Goal: Find specific page/section: Find specific page/section

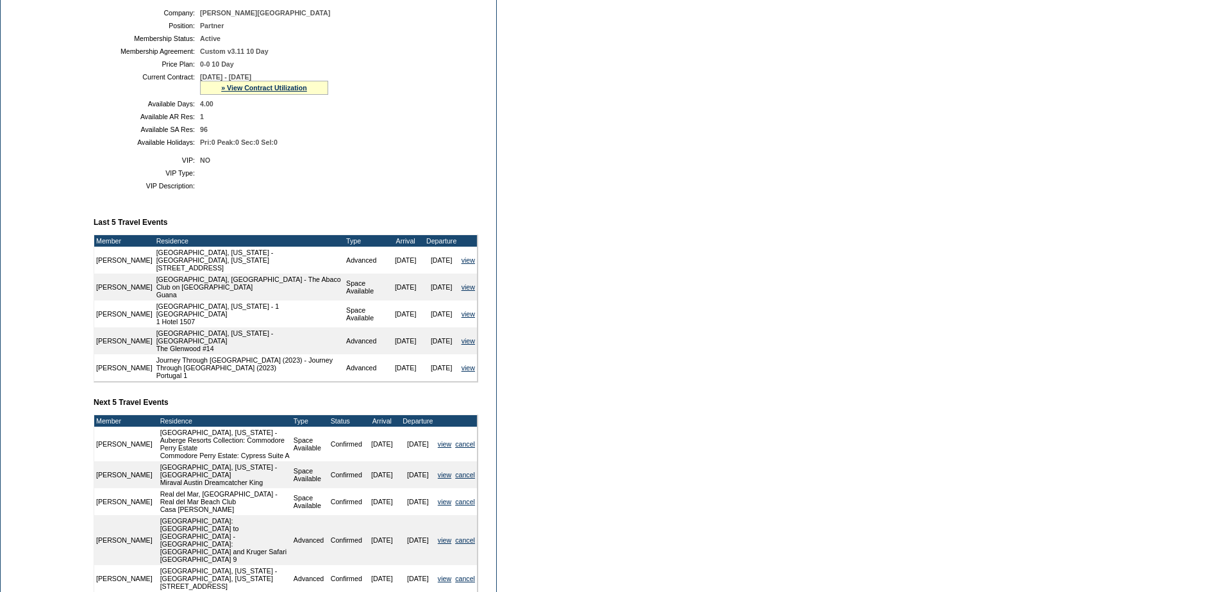
scroll to position [256, 0]
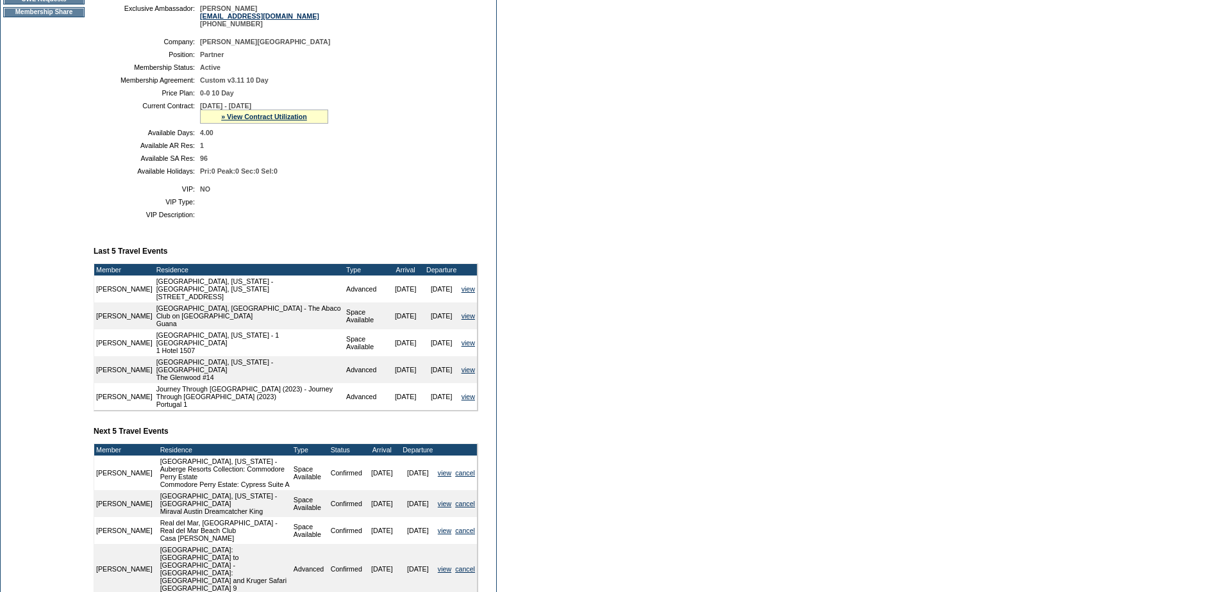
click at [271, 124] on div "» View Contract Utilization" at bounding box center [264, 117] width 128 height 14
click at [272, 121] on link "» View Contract Utilization" at bounding box center [264, 117] width 86 height 8
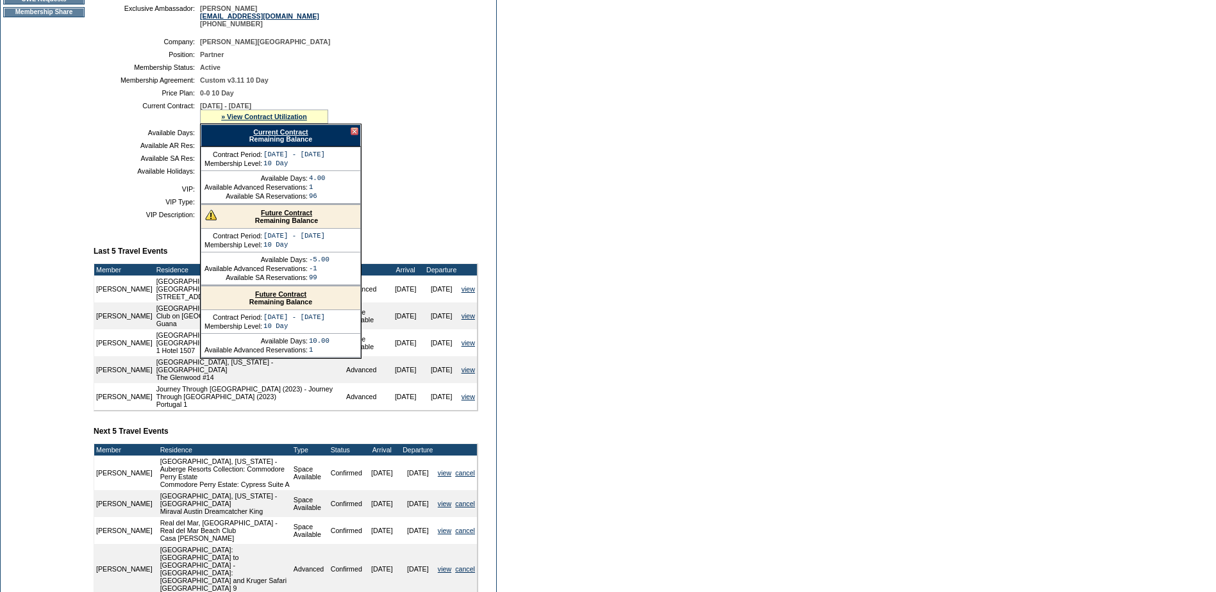
click at [292, 217] on link "Future Contract" at bounding box center [286, 213] width 51 height 8
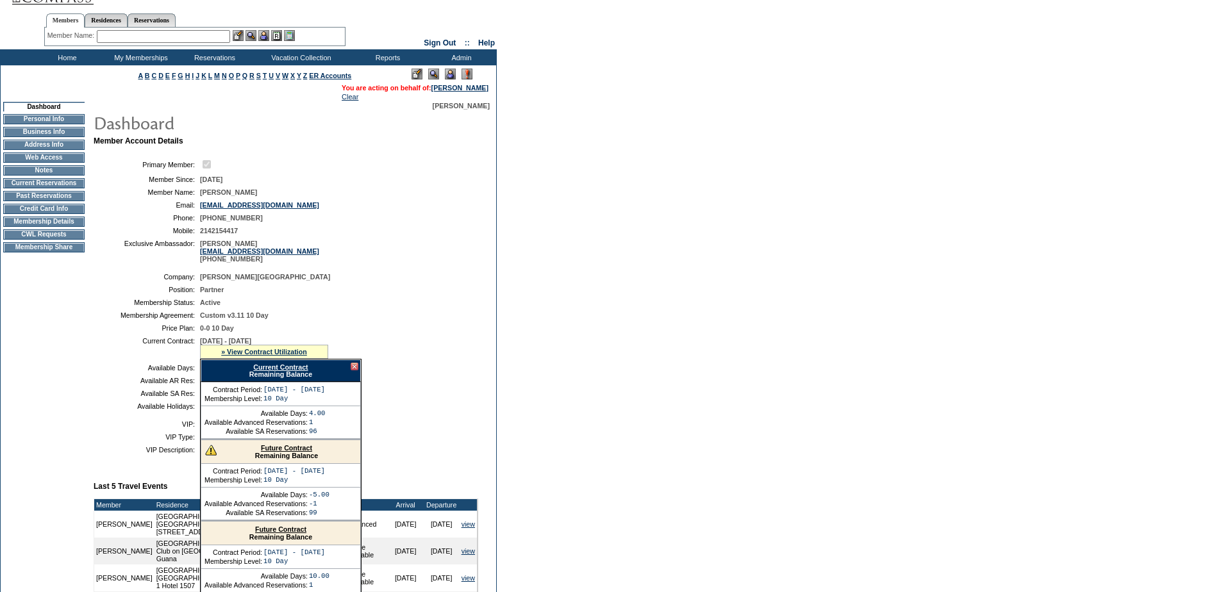
scroll to position [0, 0]
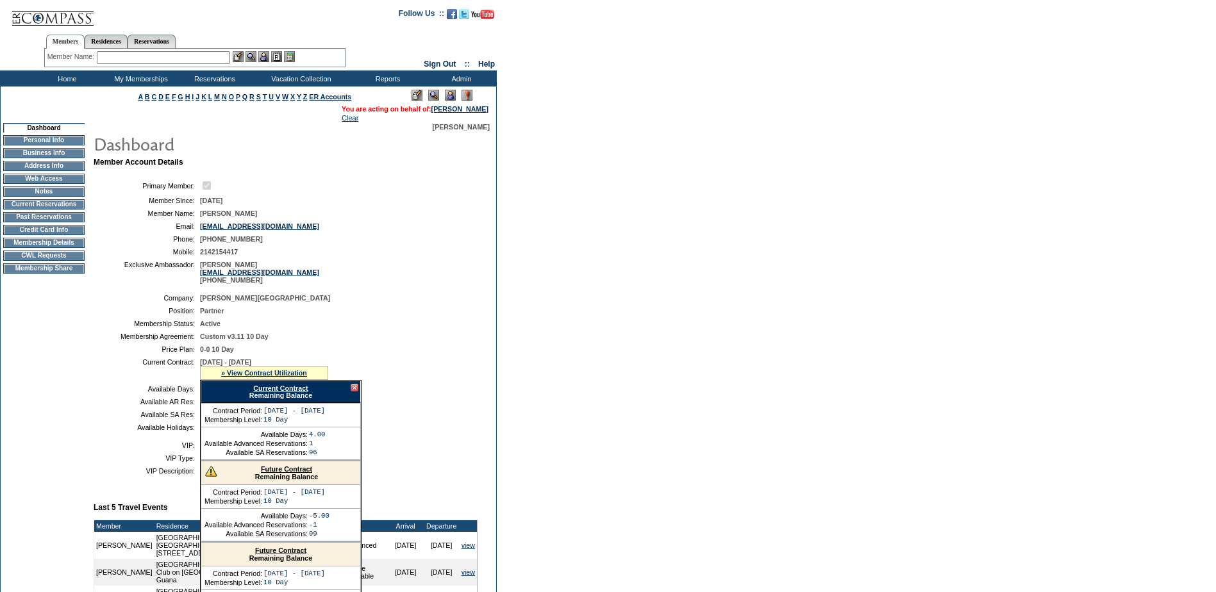
click at [56, 205] on td "Current Reservations" at bounding box center [43, 204] width 81 height 10
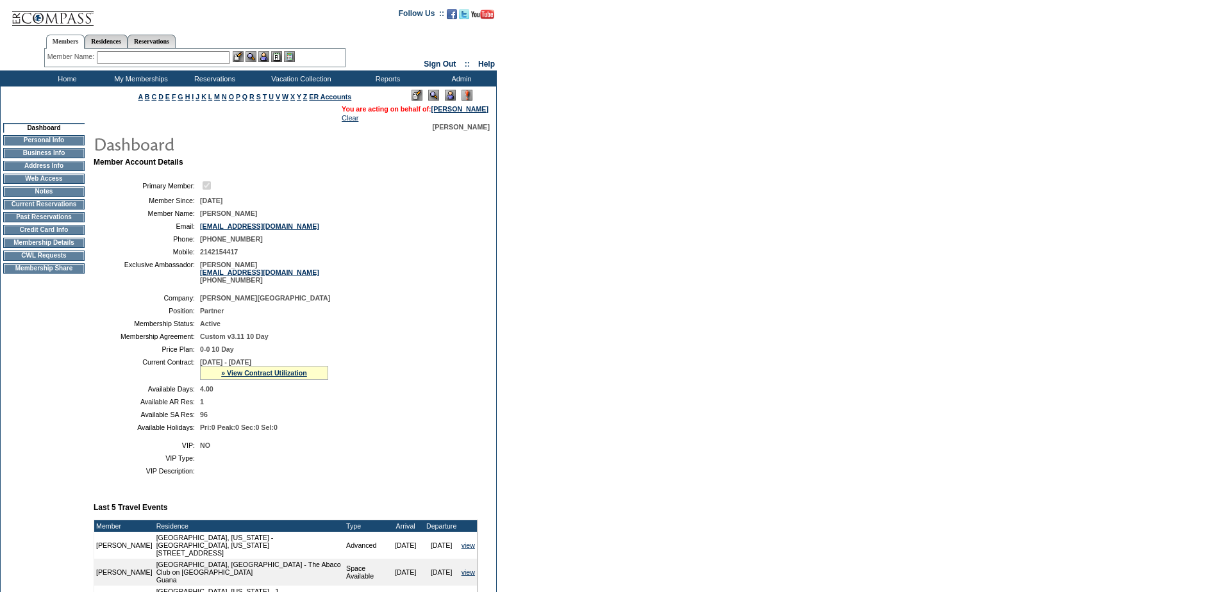
click at [295, 379] on div "» View Contract Utilization" at bounding box center [264, 373] width 128 height 14
click at [295, 380] on div "» View Contract Utilization" at bounding box center [264, 373] width 128 height 14
click at [295, 377] on link "» View Contract Utilization" at bounding box center [264, 373] width 86 height 8
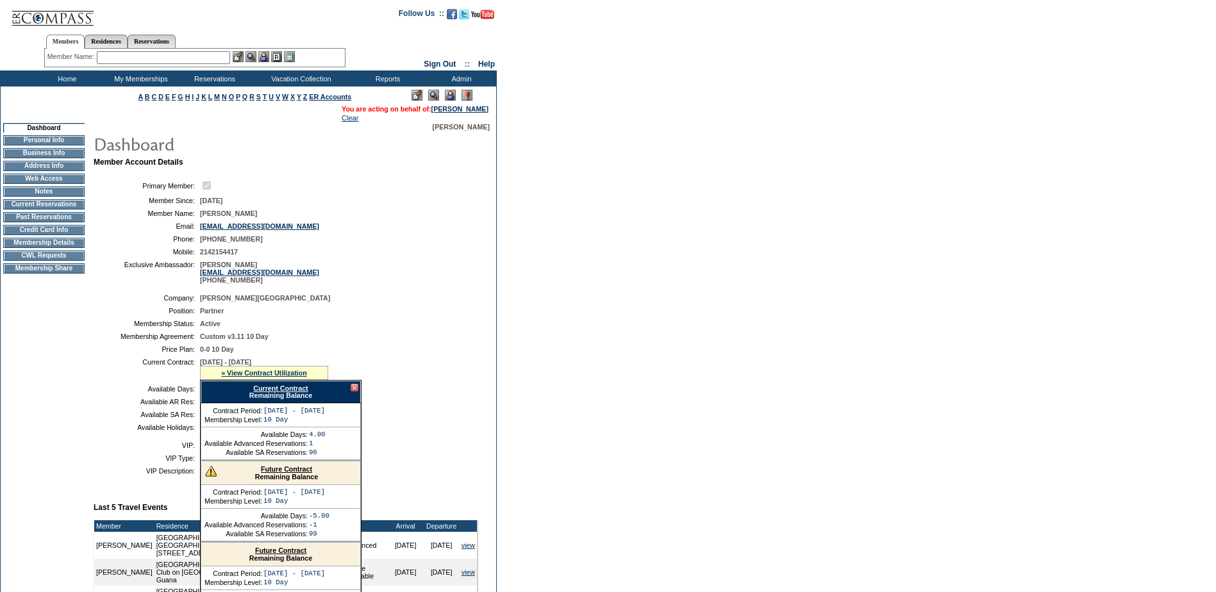
click at [355, 392] on div at bounding box center [355, 388] width 8 height 8
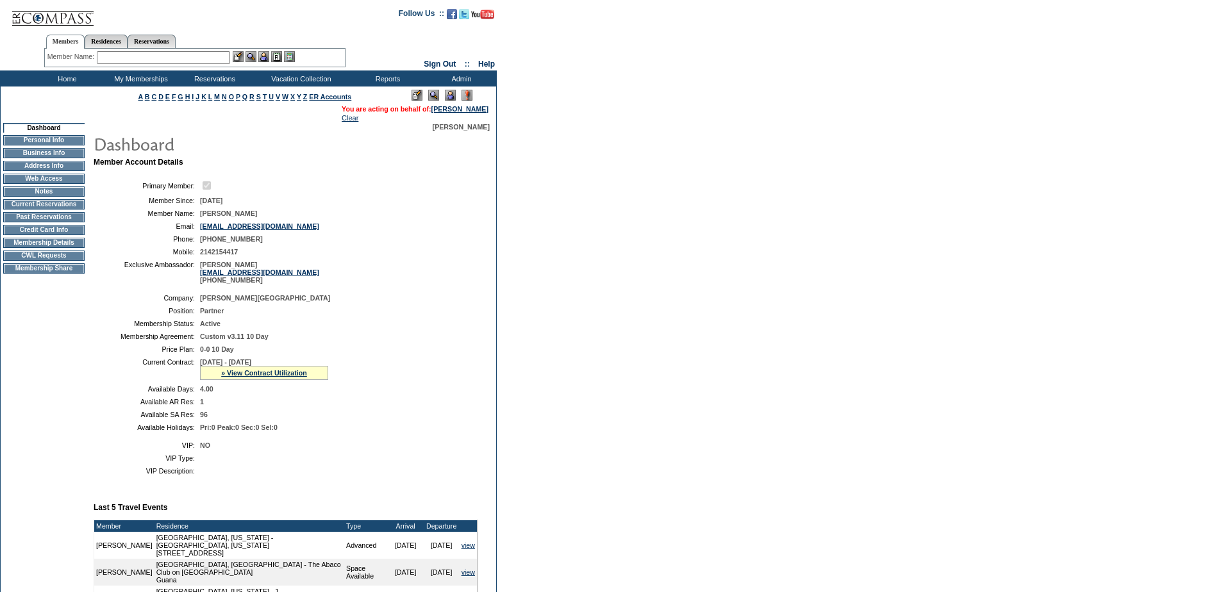
click at [49, 248] on td "Membership Details" at bounding box center [43, 243] width 81 height 10
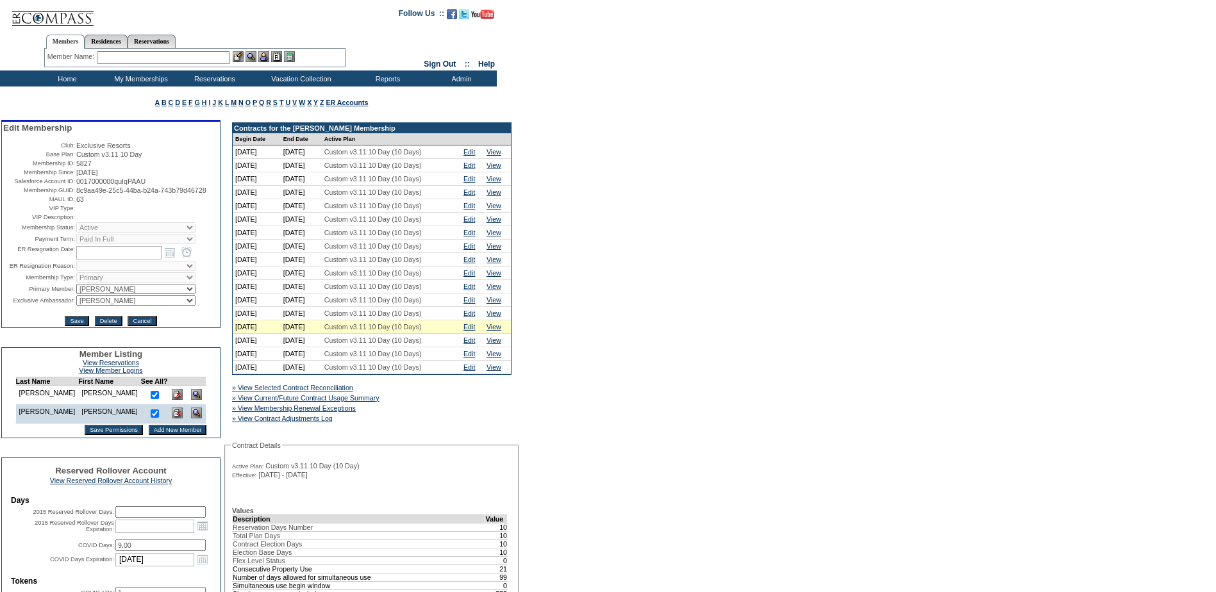
click at [135, 62] on input "text" at bounding box center [163, 57] width 133 height 13
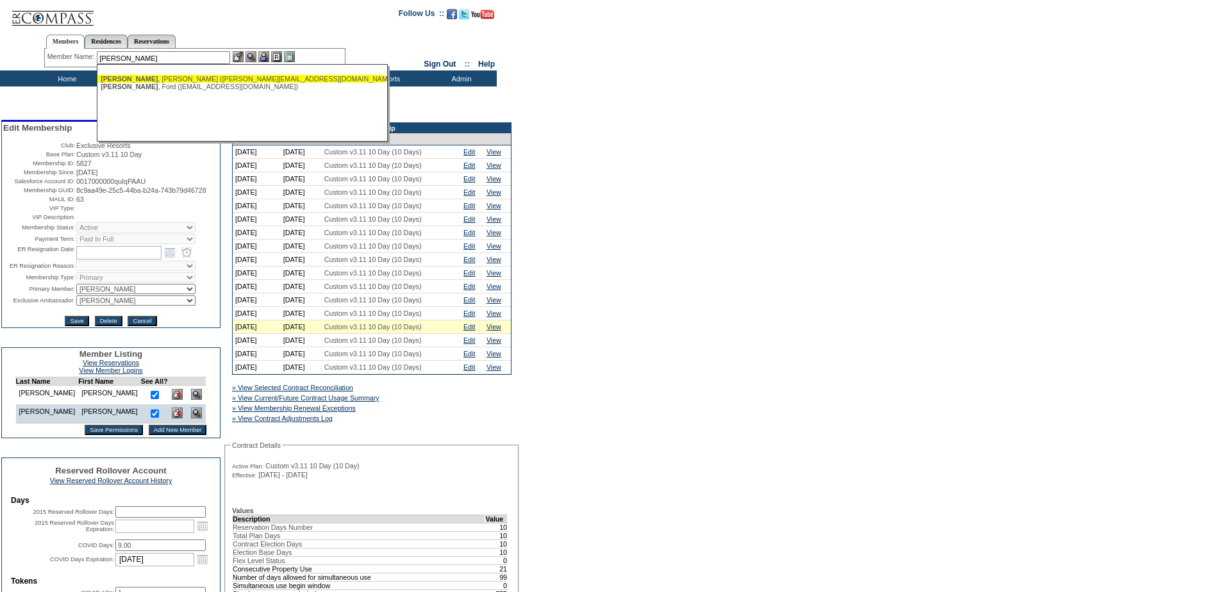
click at [205, 76] on div "Albritton , Amanda (amanda@albrittonday.com)" at bounding box center [242, 79] width 282 height 8
type input "Albritton, Amanda (amanda@albrittonday.com)"
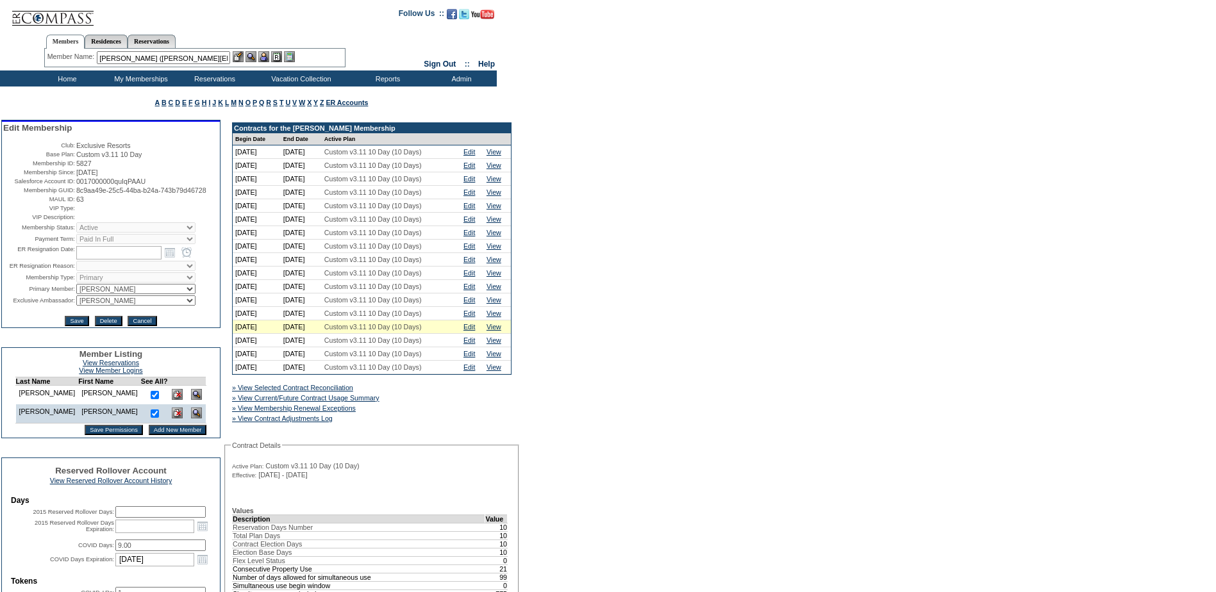
click at [269, 57] on img at bounding box center [263, 56] width 11 height 11
click at [256, 55] on img at bounding box center [251, 56] width 11 height 11
